Goal: Information Seeking & Learning: Learn about a topic

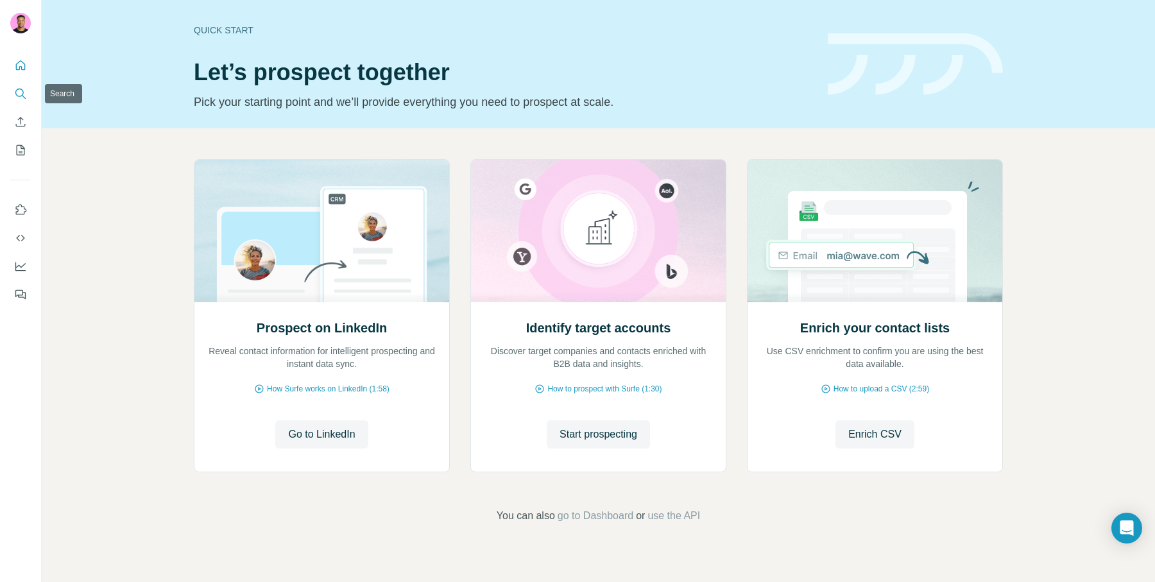
click at [15, 94] on icon "Search" at bounding box center [19, 93] width 8 height 8
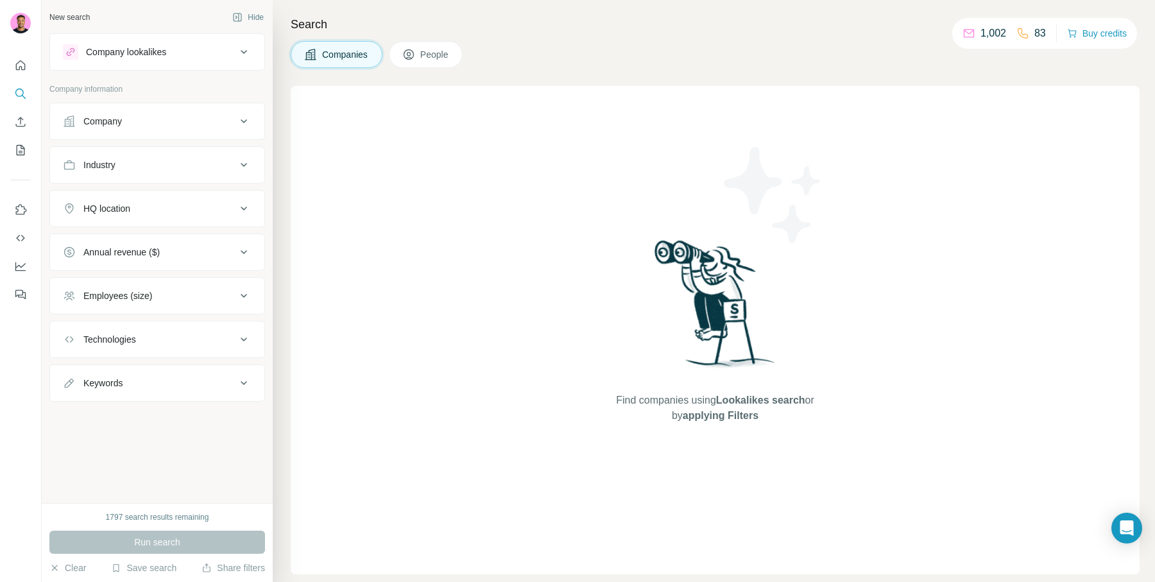
click at [439, 62] on button "People" at bounding box center [426, 54] width 74 height 27
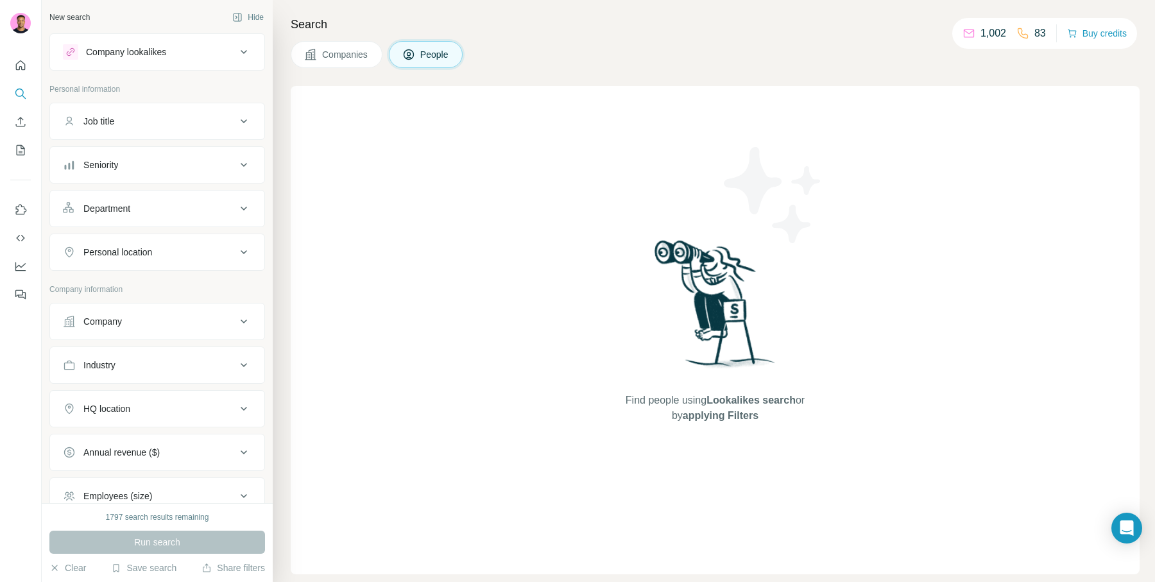
click at [143, 51] on div "Company lookalikes" at bounding box center [126, 52] width 80 height 13
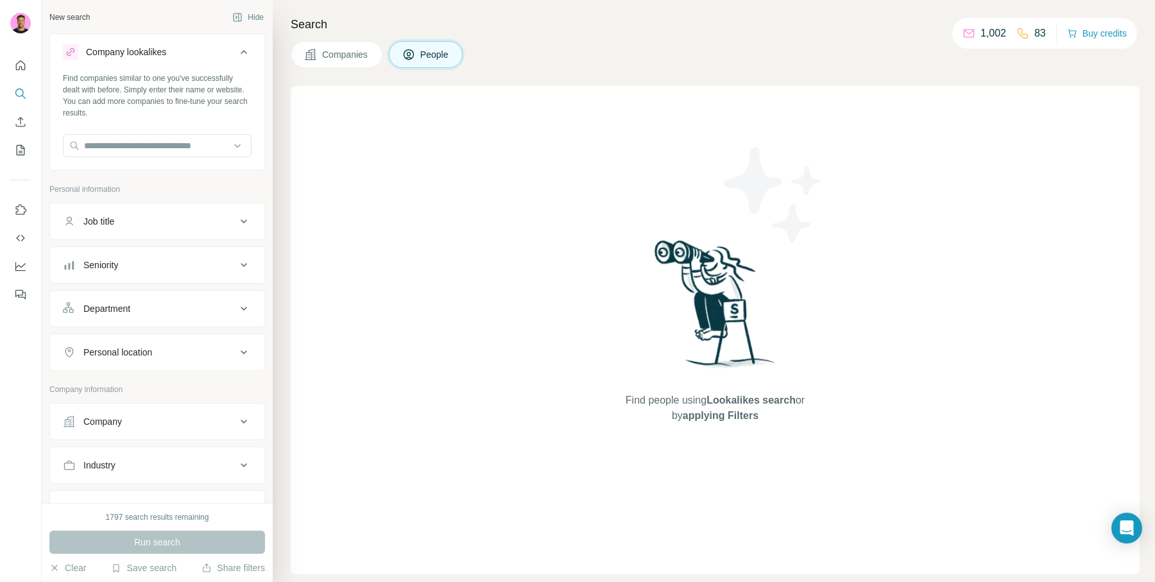
click at [321, 59] on button "Companies" at bounding box center [337, 54] width 92 height 27
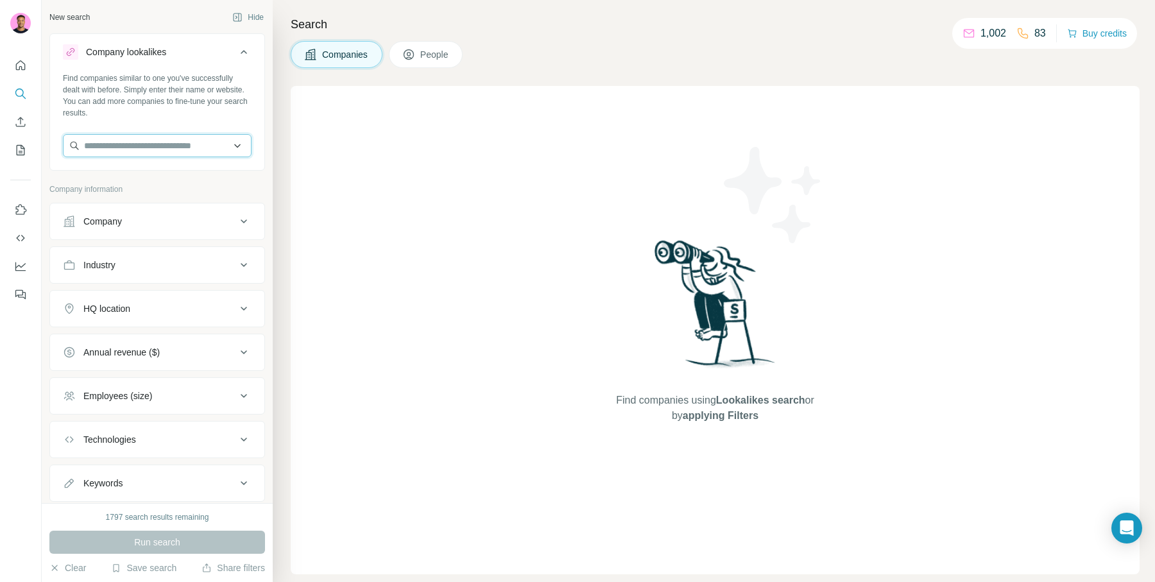
click at [137, 140] on input "text" at bounding box center [157, 145] width 189 height 23
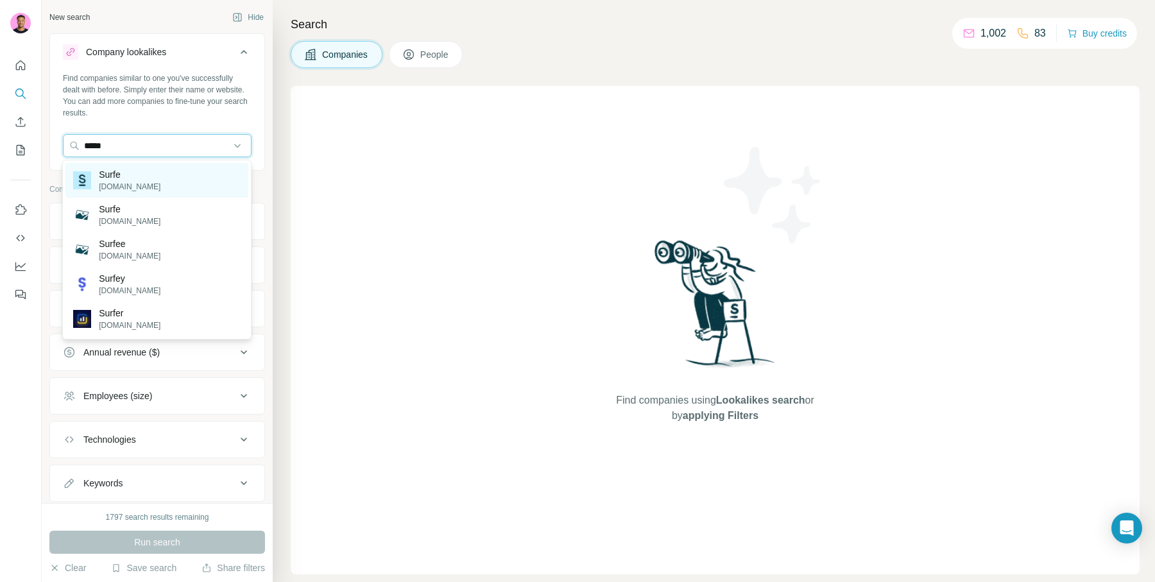
type input "*****"
click at [123, 180] on p "Surfe" at bounding box center [130, 174] width 62 height 13
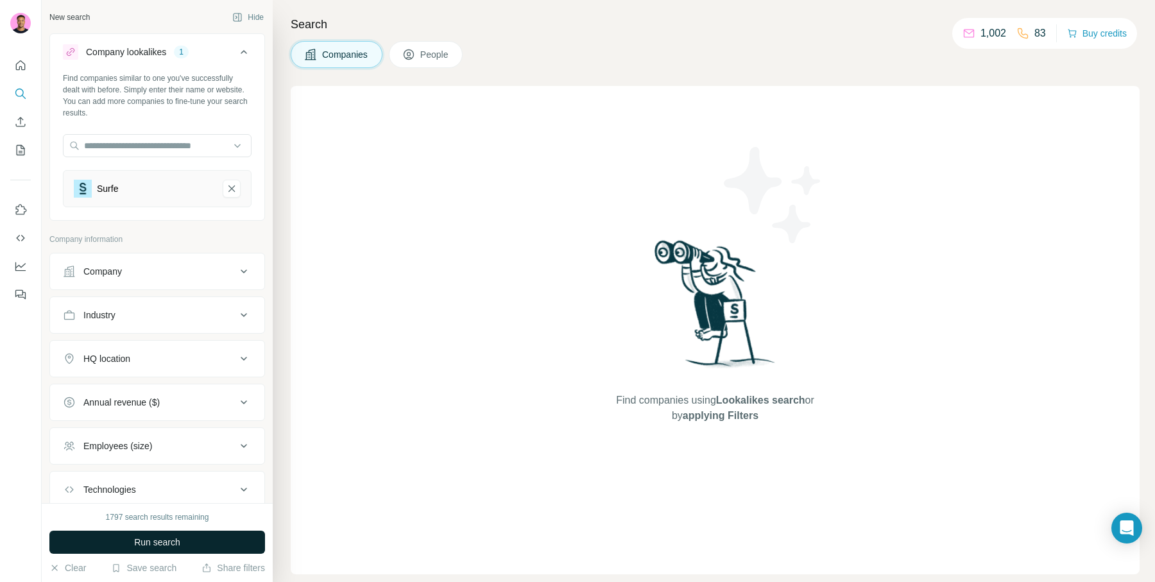
click at [190, 545] on button "Run search" at bounding box center [157, 542] width 216 height 23
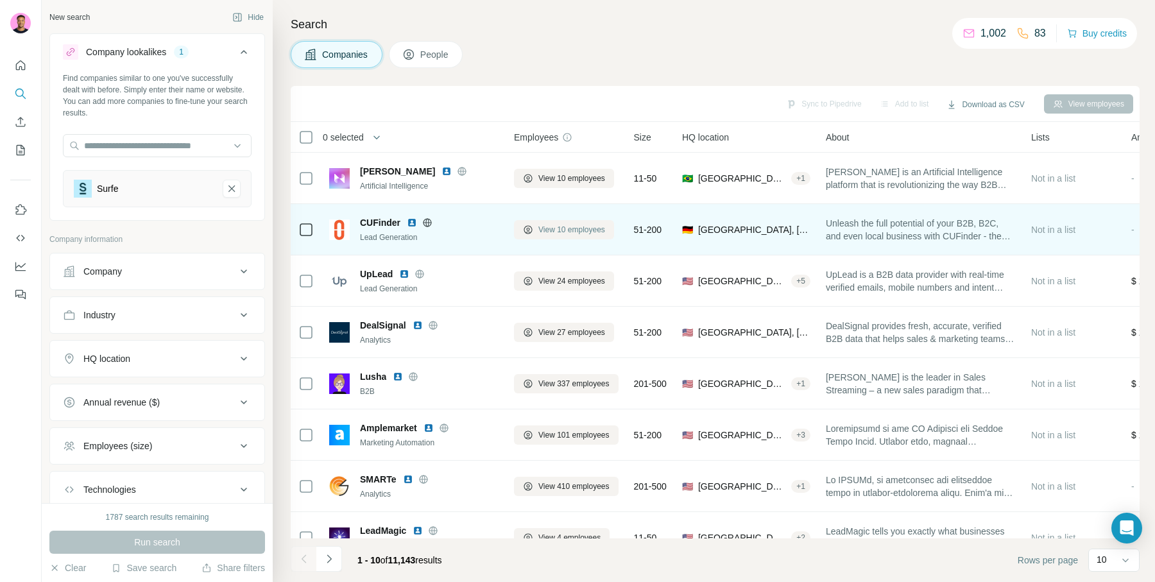
click at [575, 232] on span "View 10 employees" at bounding box center [572, 230] width 67 height 12
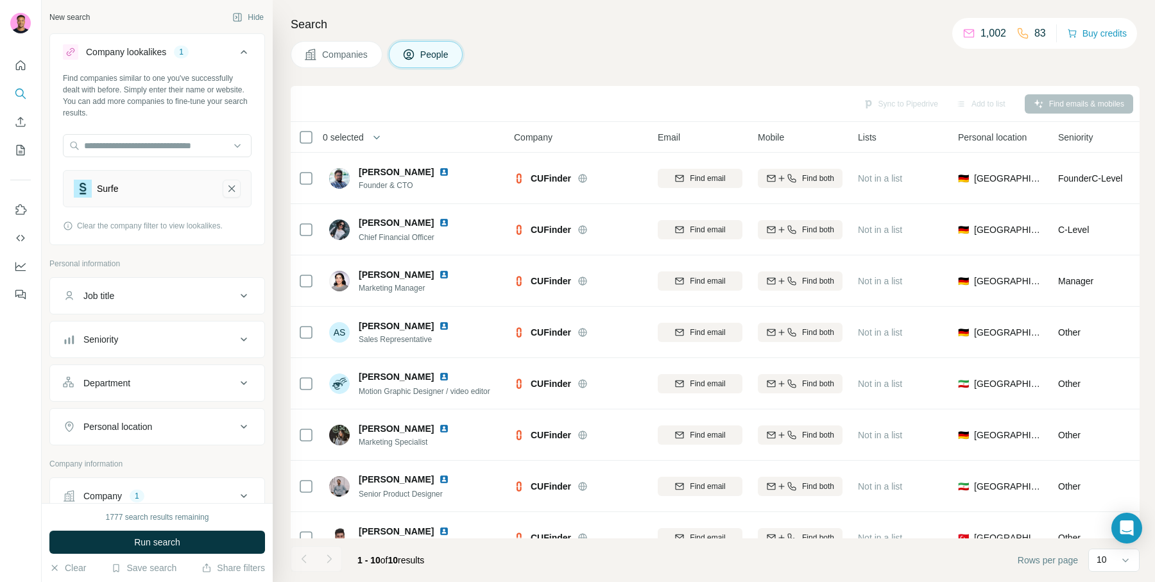
click at [232, 182] on icon "Surfe-remove-button" at bounding box center [232, 188] width 12 height 13
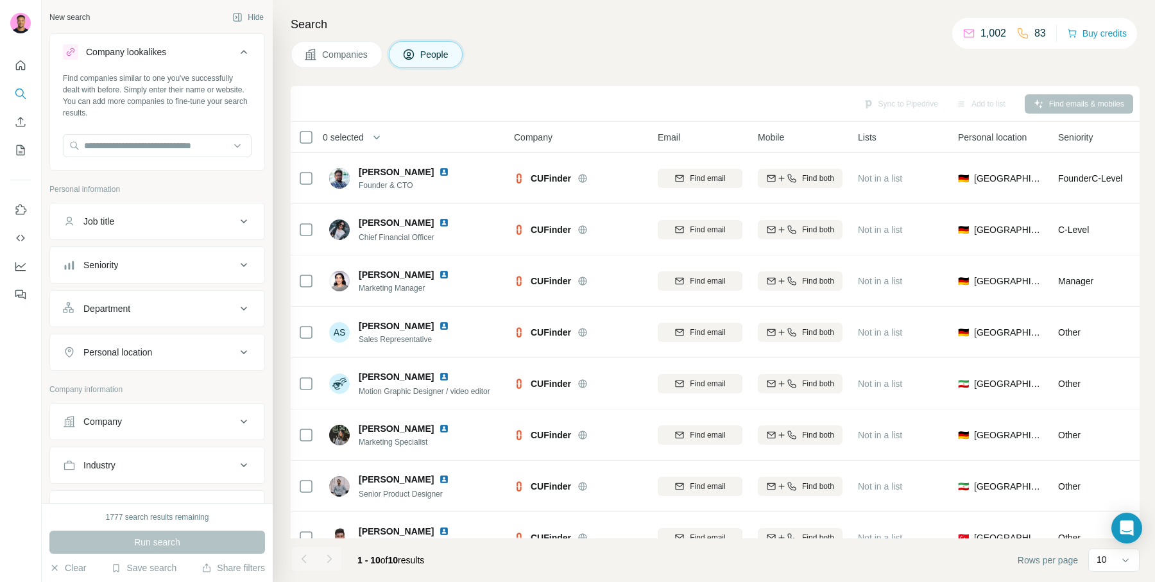
click at [323, 57] on span "Companies" at bounding box center [345, 54] width 47 height 13
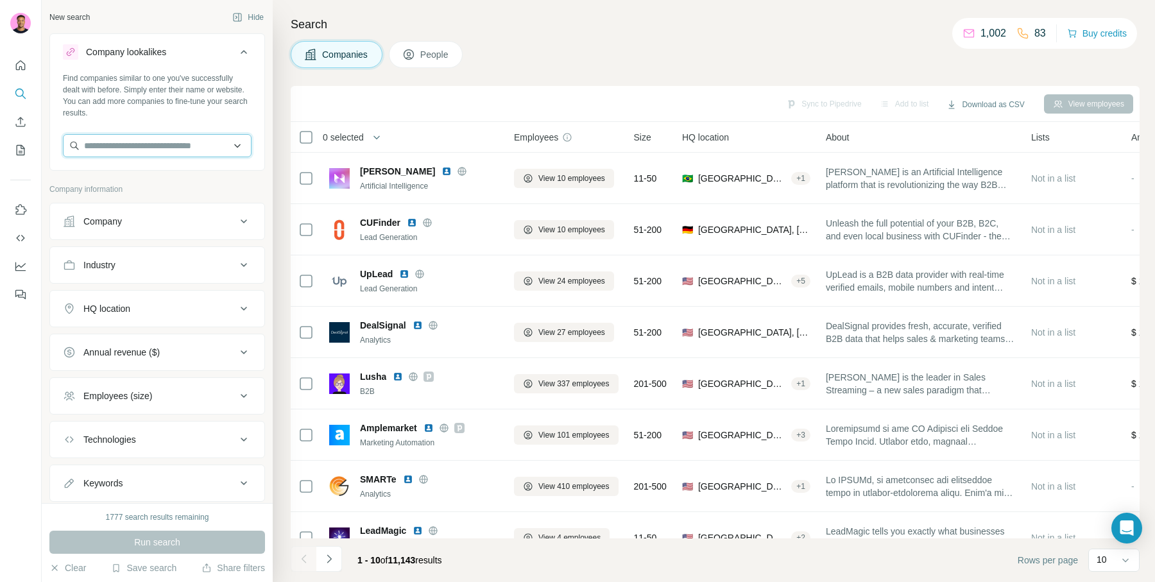
click at [125, 139] on input "text" at bounding box center [157, 145] width 189 height 23
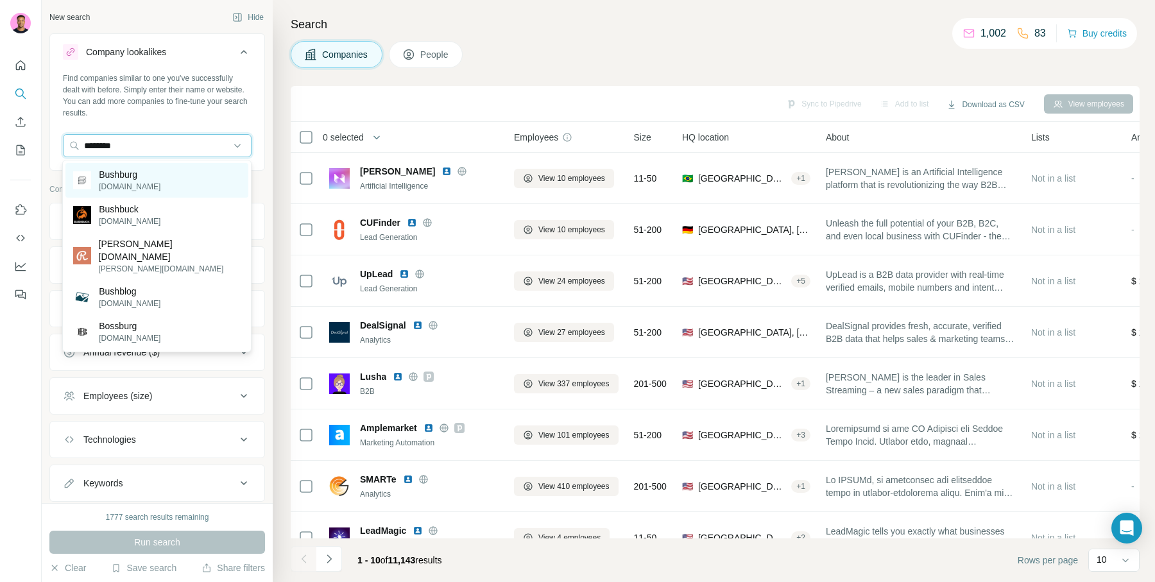
type input "********"
click at [97, 185] on div "Bushburg [DOMAIN_NAME]" at bounding box center [116, 180] width 87 height 24
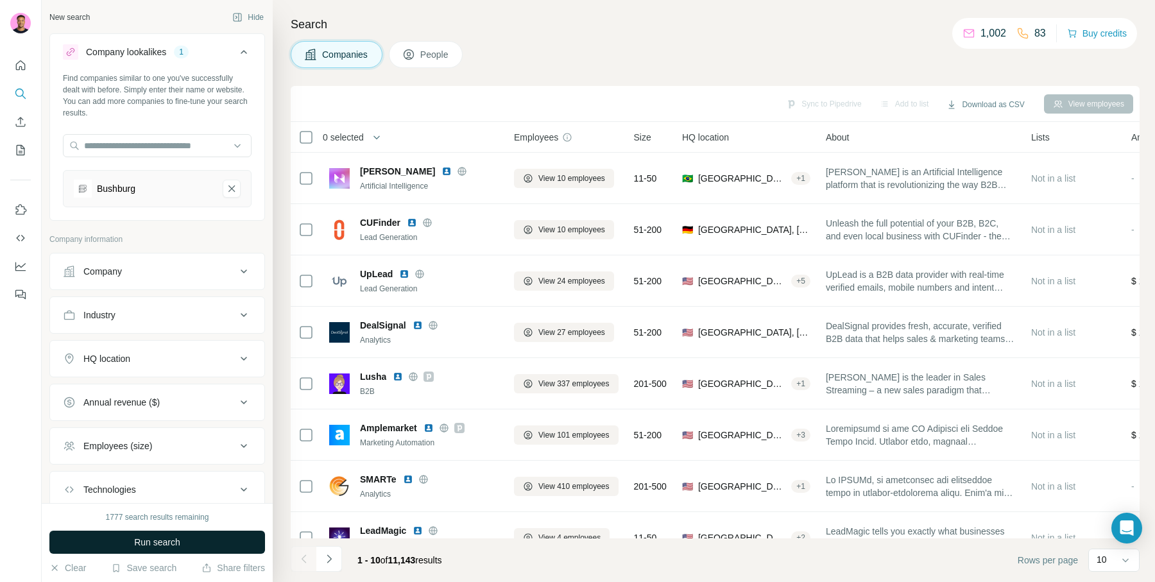
click at [119, 539] on button "Run search" at bounding box center [157, 542] width 216 height 23
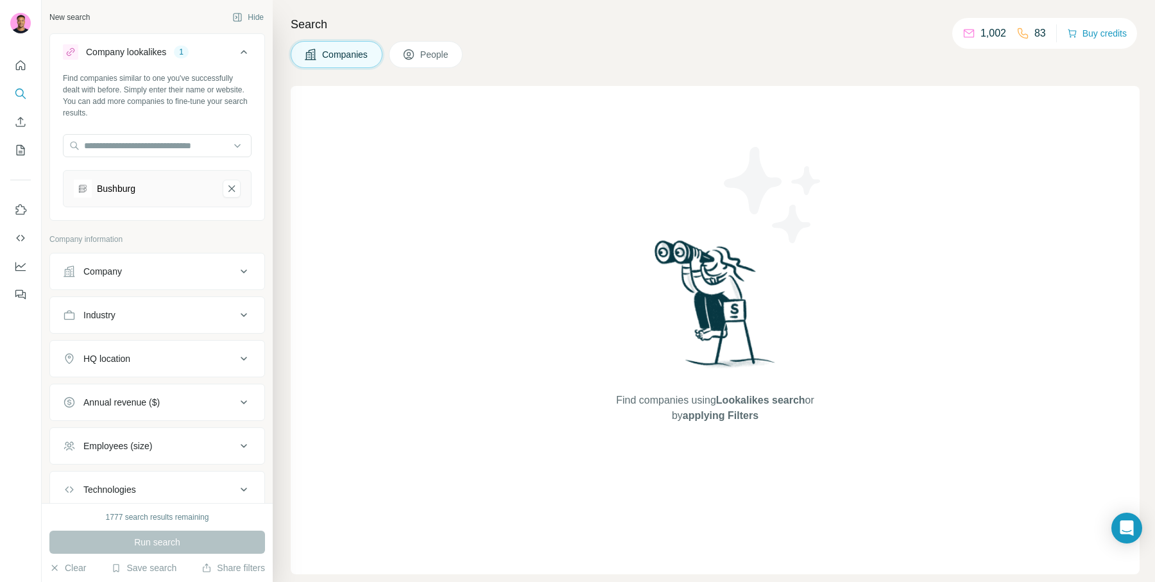
click at [571, 193] on div "Find companies using Lookalikes search or by applying Filters" at bounding box center [715, 330] width 849 height 488
